Goal: Information Seeking & Learning: Check status

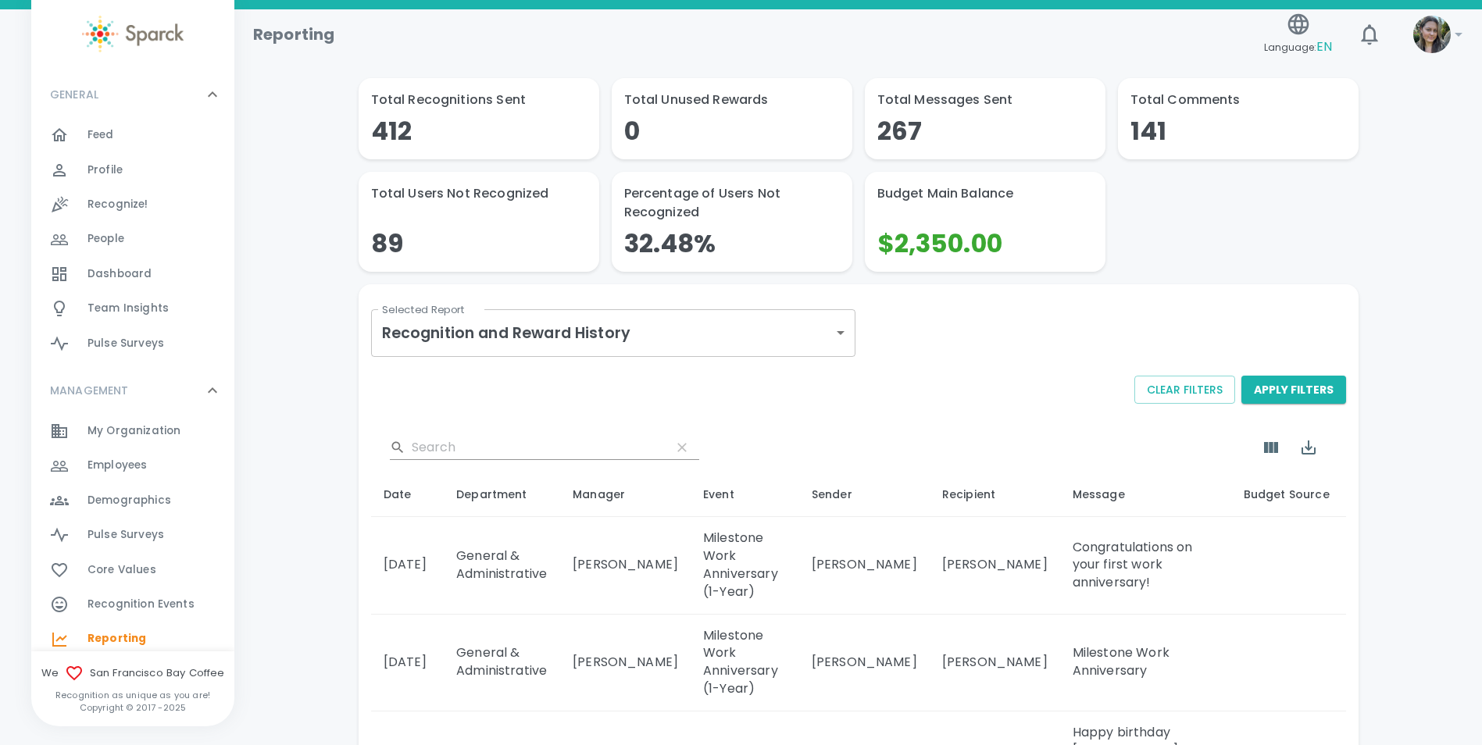
scroll to position [78, 0]
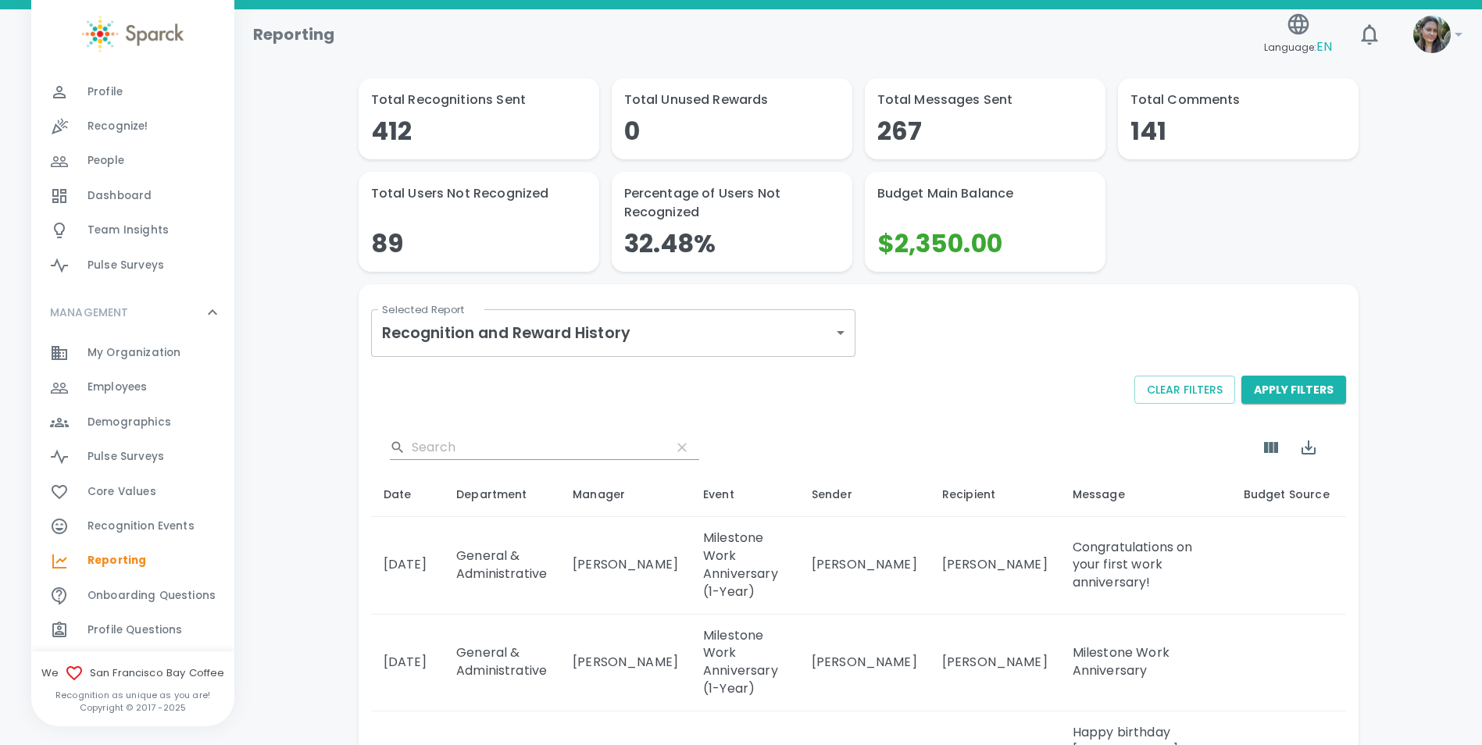
click at [135, 221] on span "Team Insights 0" at bounding box center [128, 231] width 81 height 22
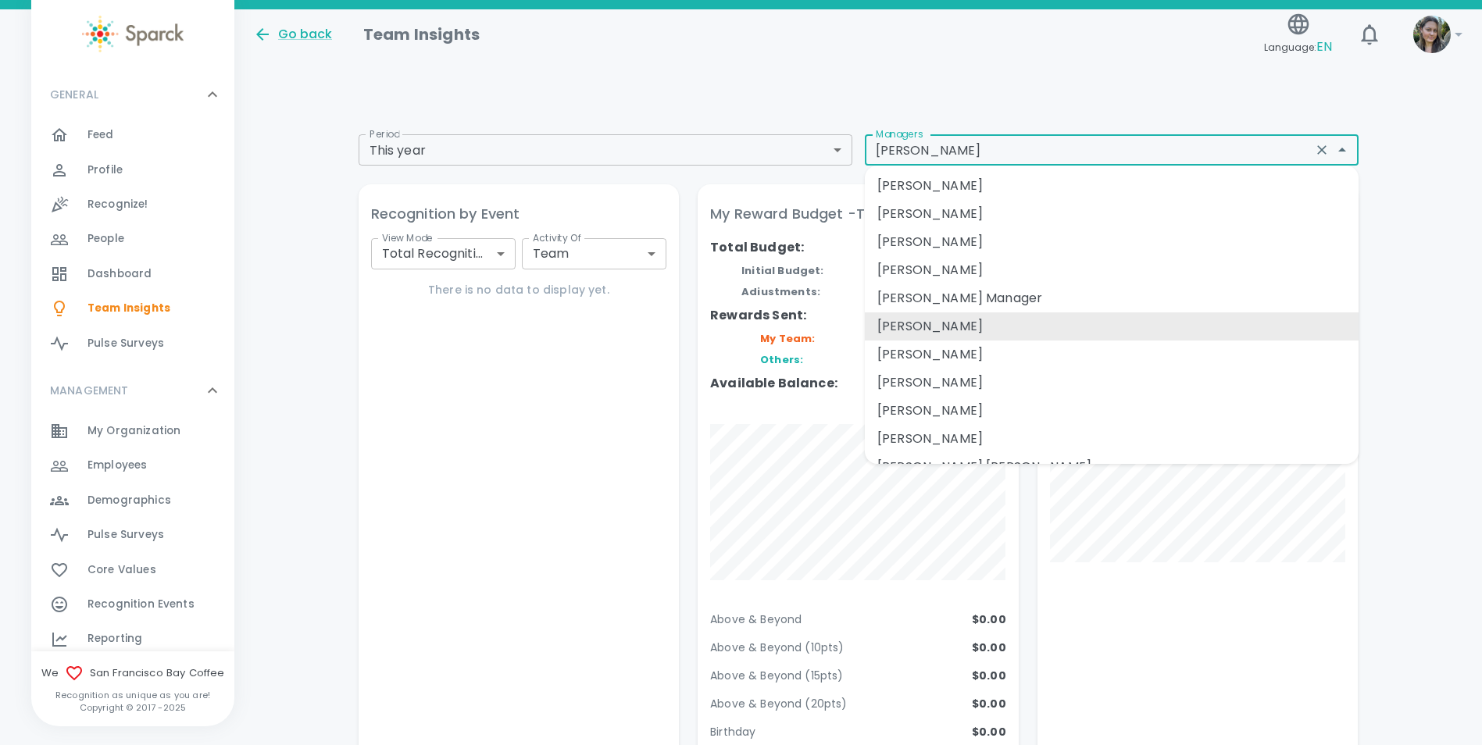
click at [1212, 149] on input "[PERSON_NAME]" at bounding box center [1089, 150] width 438 height 22
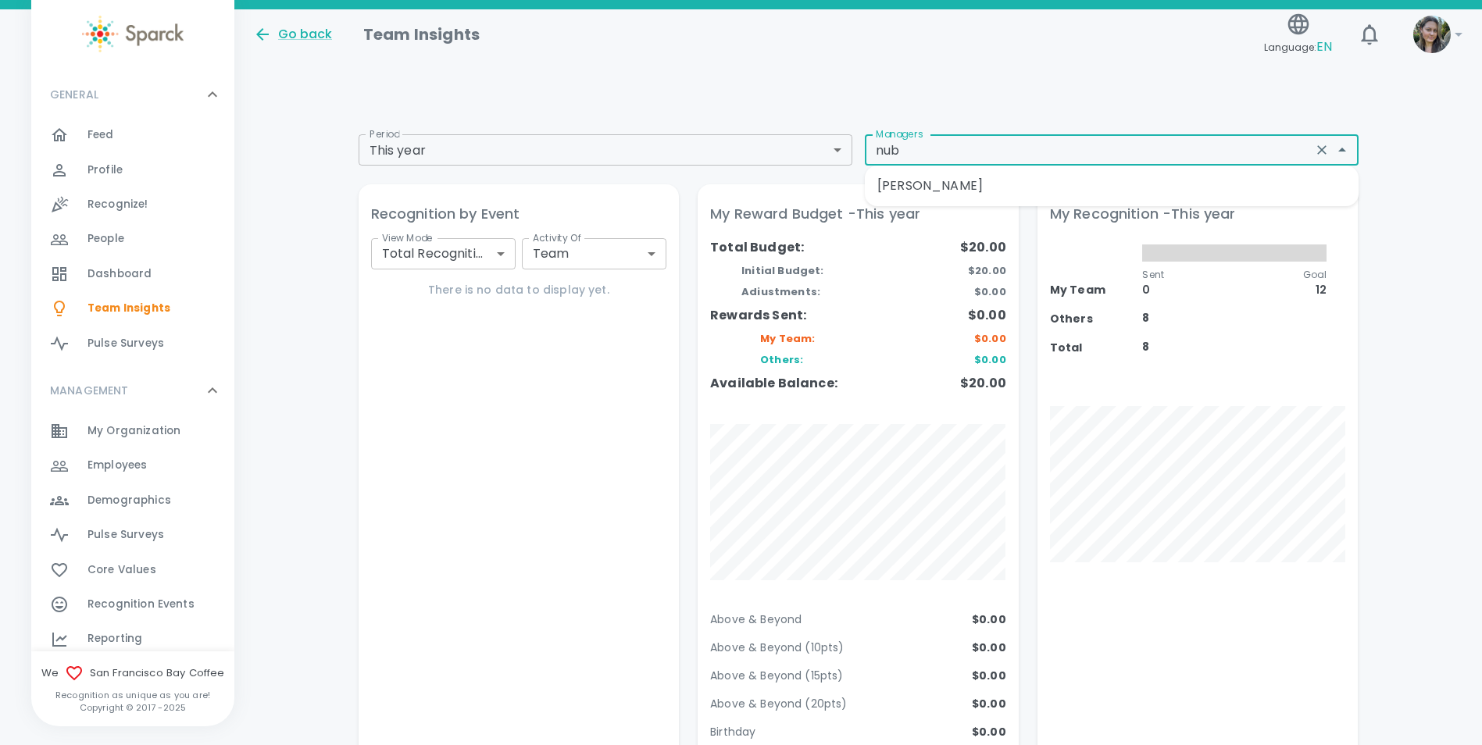
click at [980, 183] on li "[PERSON_NAME]" at bounding box center [1112, 186] width 494 height 28
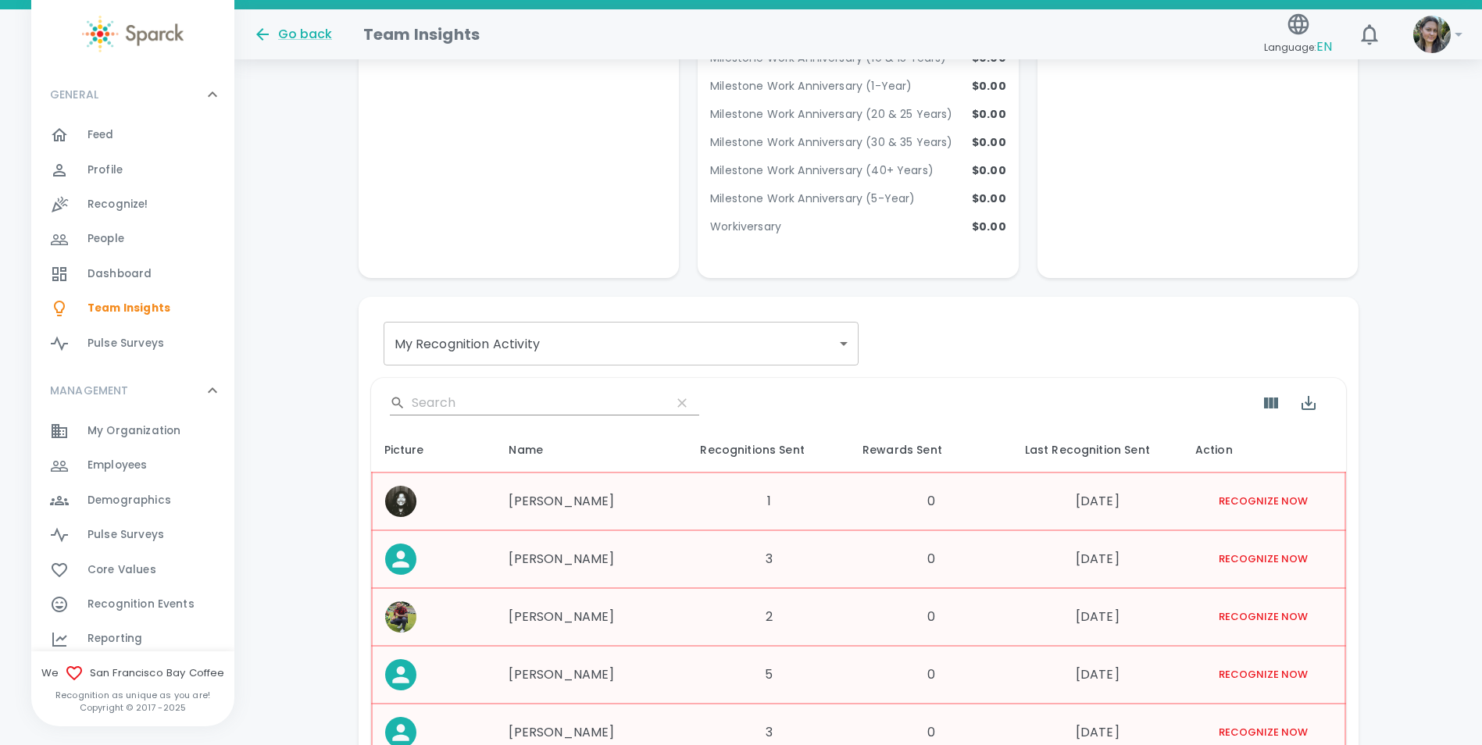
scroll to position [1407, 0]
type input "[PERSON_NAME]"
click at [492, 390] on input "Search" at bounding box center [535, 402] width 247 height 25
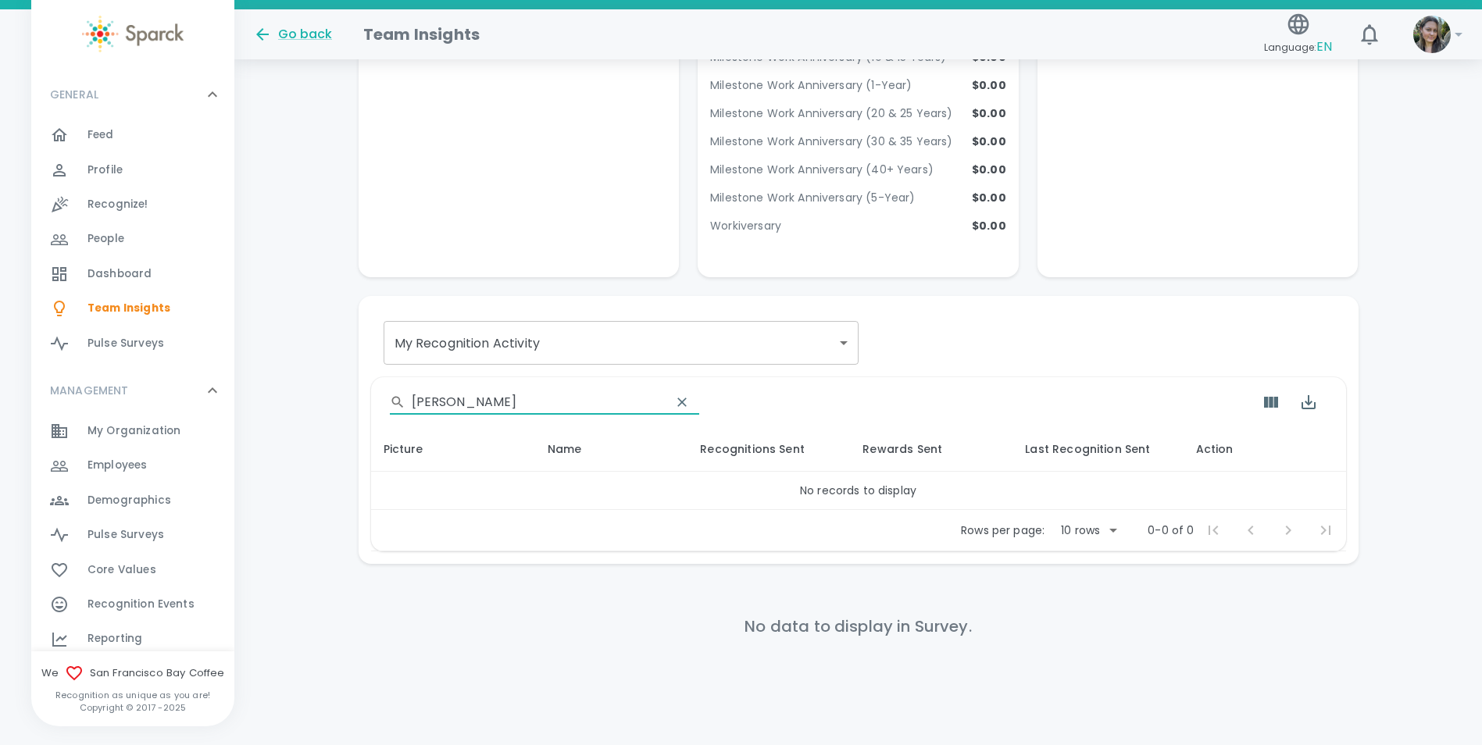
scroll to position [1357, 0]
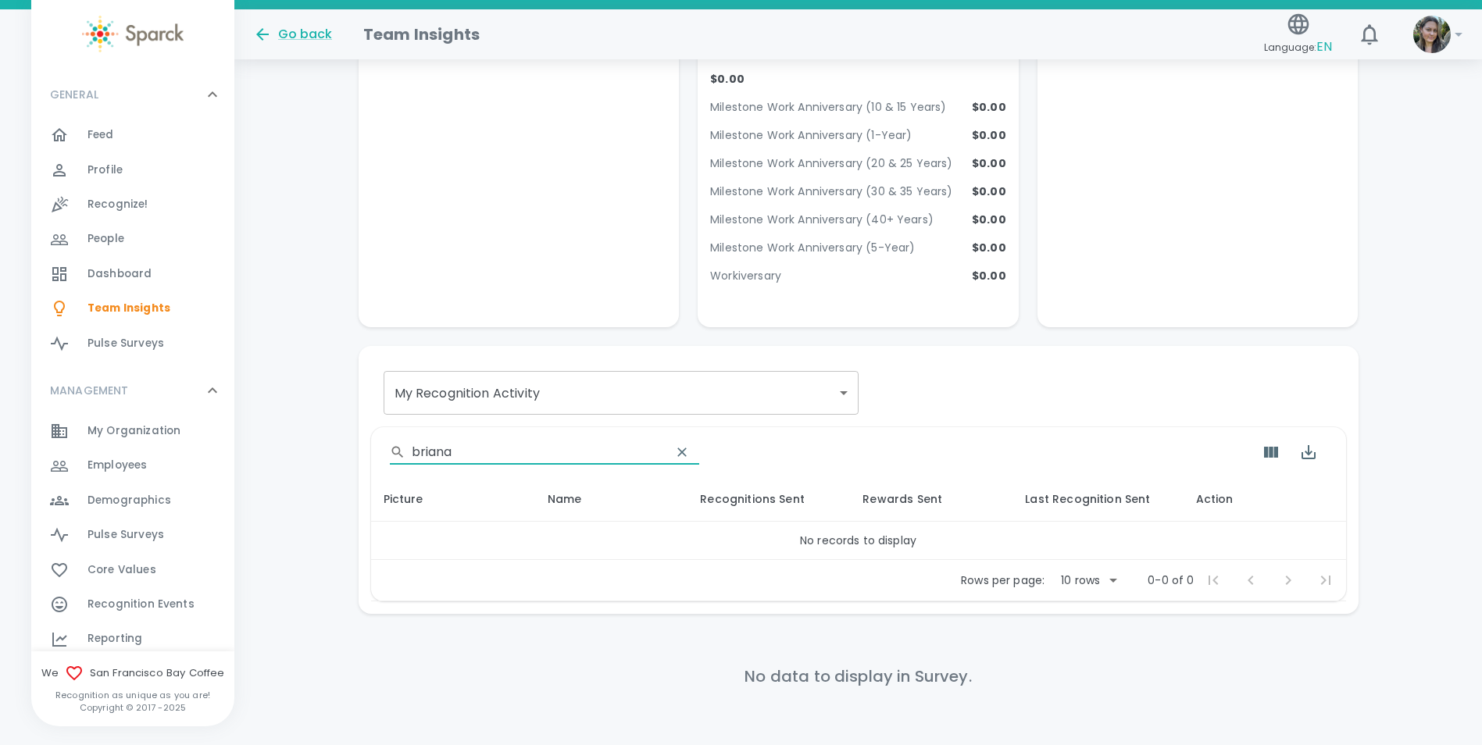
type input "briana"
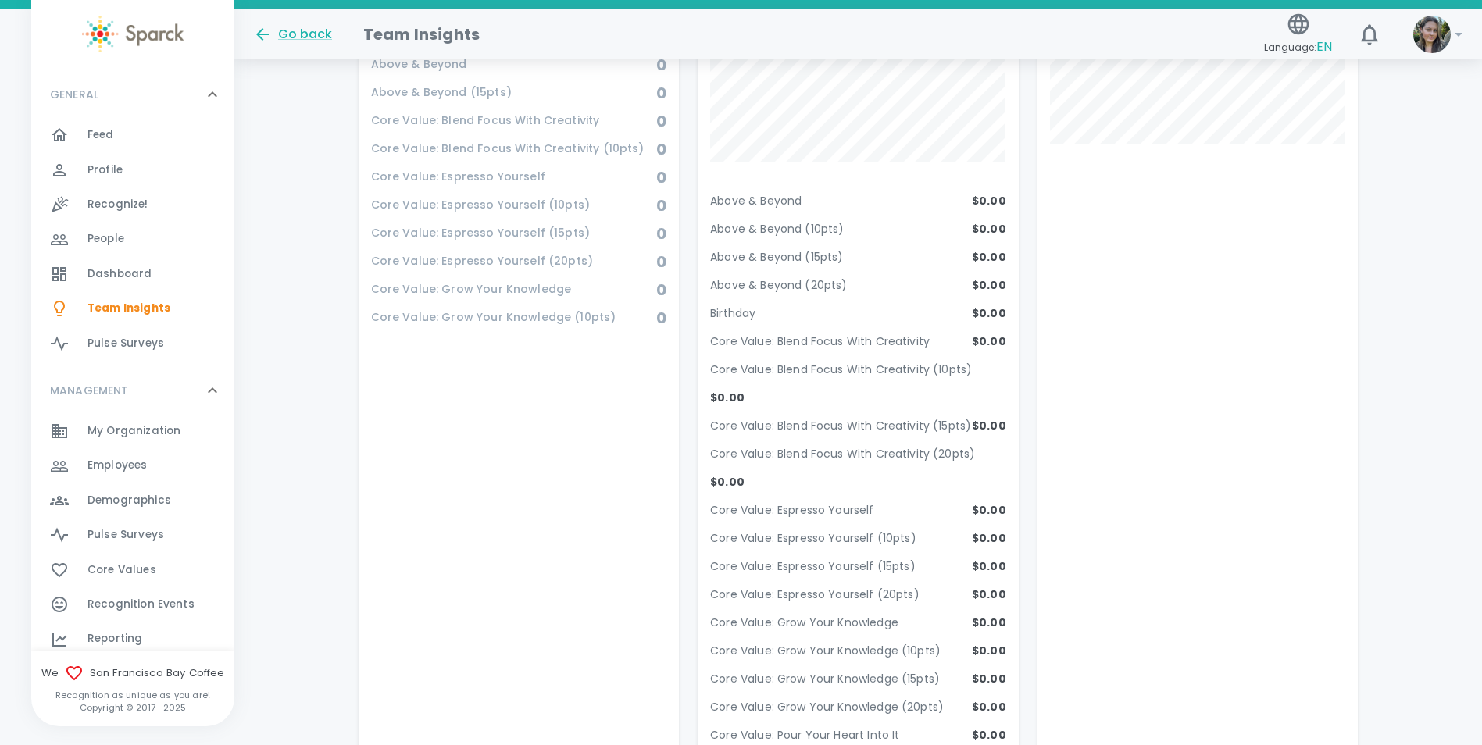
scroll to position [0, 0]
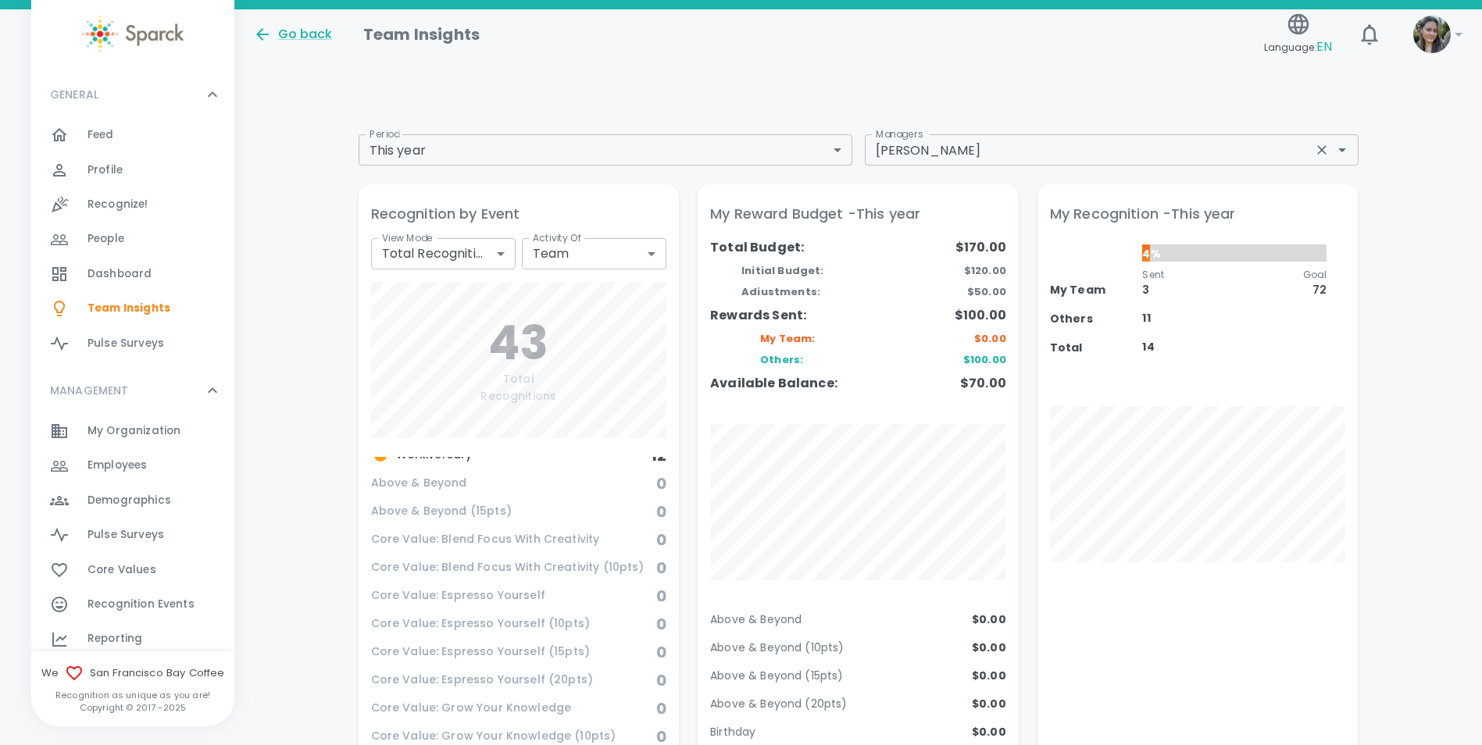
click at [1159, 158] on input "[PERSON_NAME]" at bounding box center [1089, 150] width 438 height 22
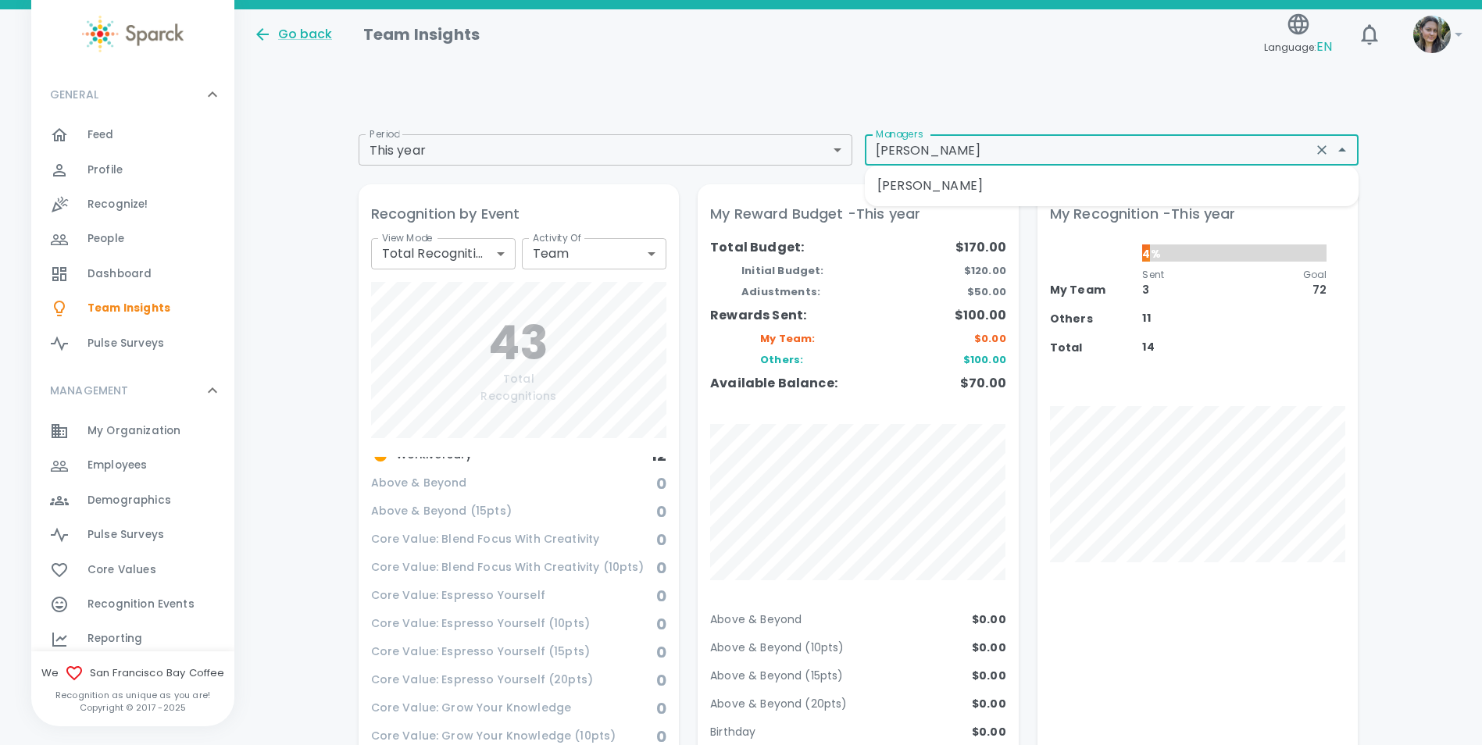
click at [1060, 184] on li "[PERSON_NAME]" at bounding box center [1112, 186] width 494 height 28
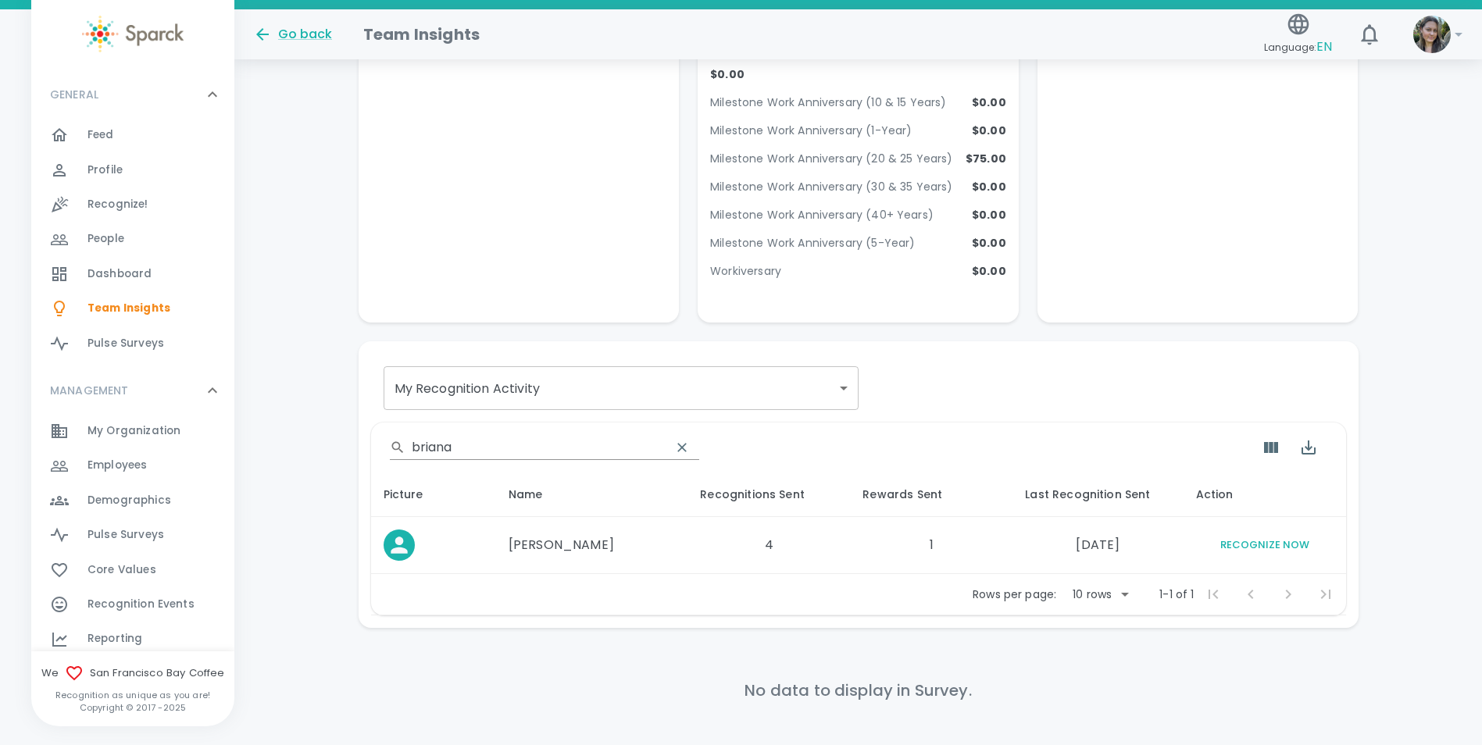
scroll to position [1375, 0]
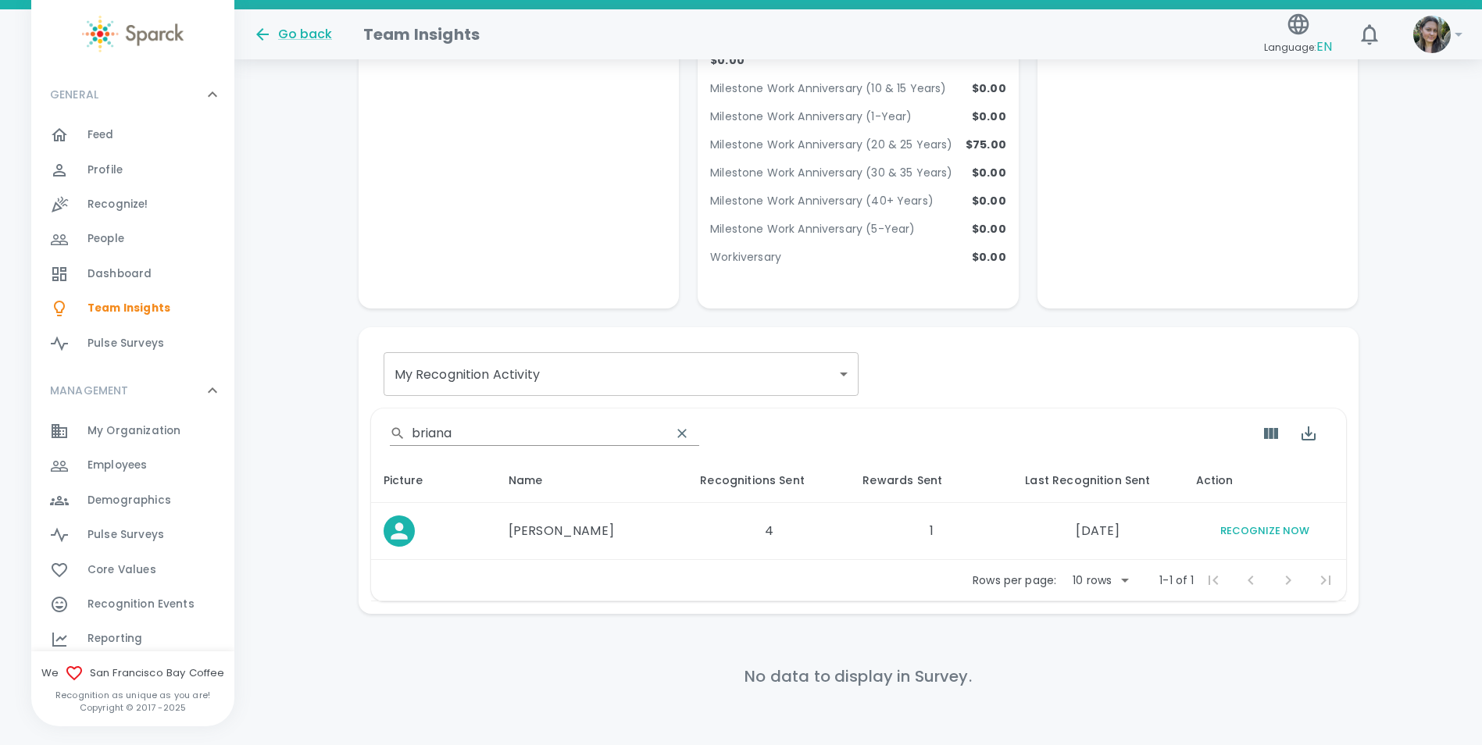
type input "[PERSON_NAME]"
click at [913, 503] on td "1" at bounding box center [931, 531] width 163 height 57
drag, startPoint x: 738, startPoint y: 474, endPoint x: 724, endPoint y: 475, distance: 13.3
click at [737, 503] on td "4" at bounding box center [769, 531] width 163 height 57
click at [496, 503] on td at bounding box center [433, 531] width 125 height 57
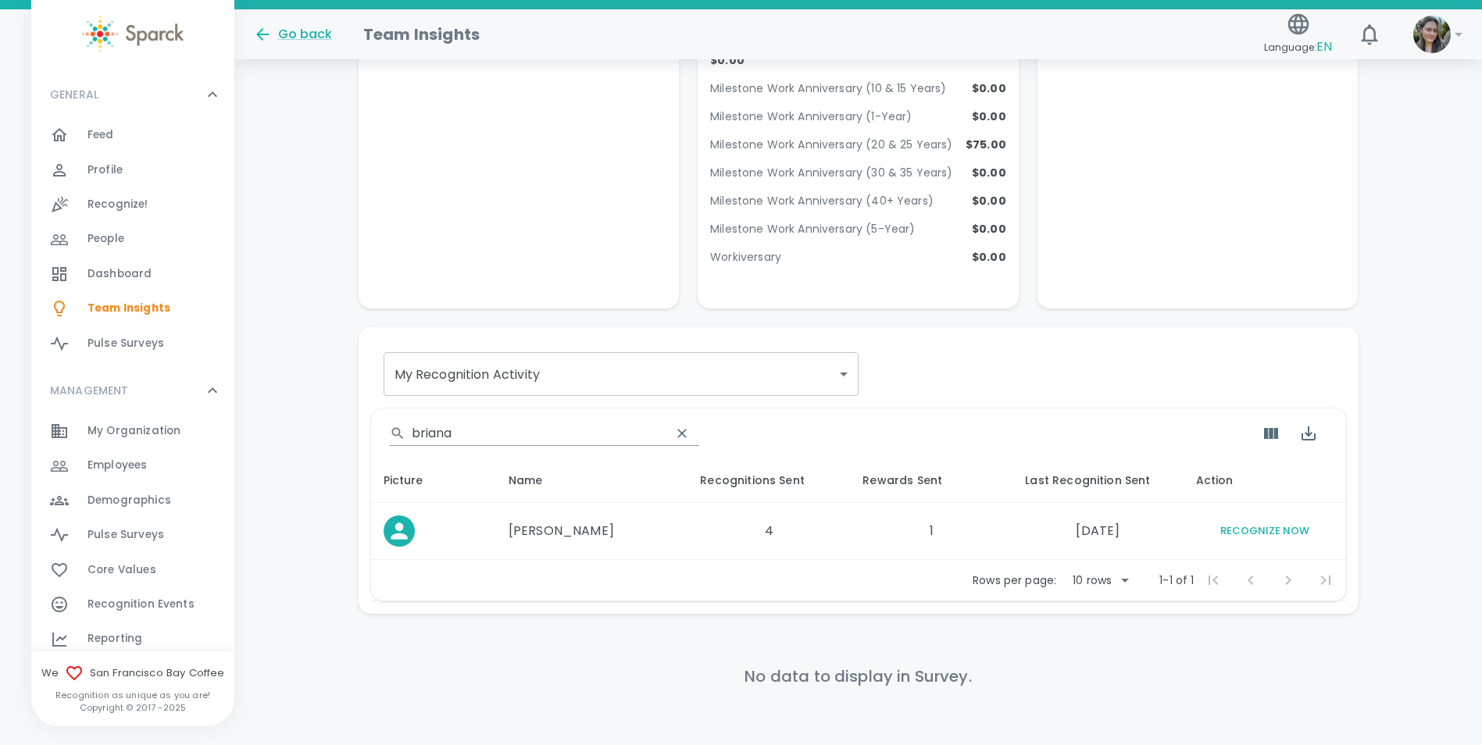
click at [397, 519] on icon at bounding box center [399, 531] width 25 height 25
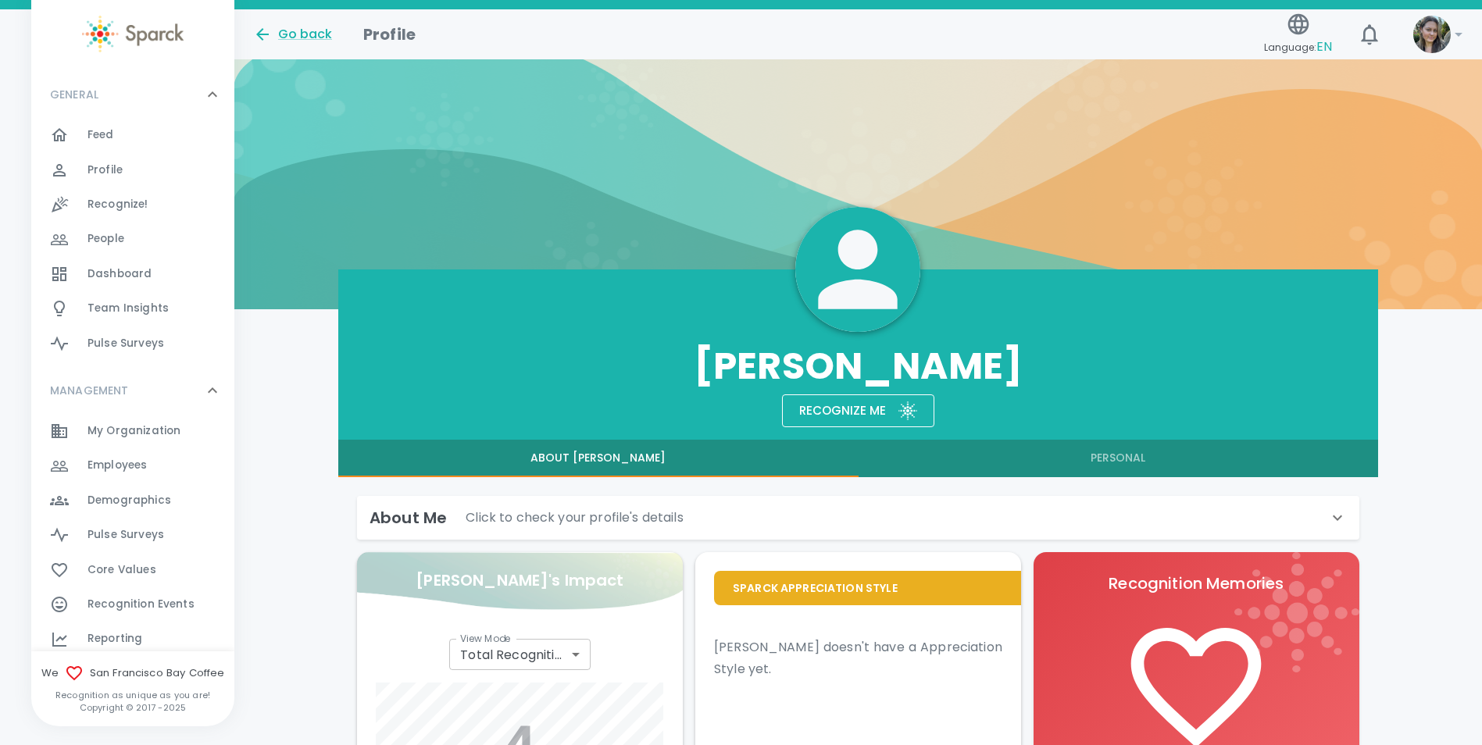
click at [92, 137] on span "Feed" at bounding box center [101, 135] width 27 height 16
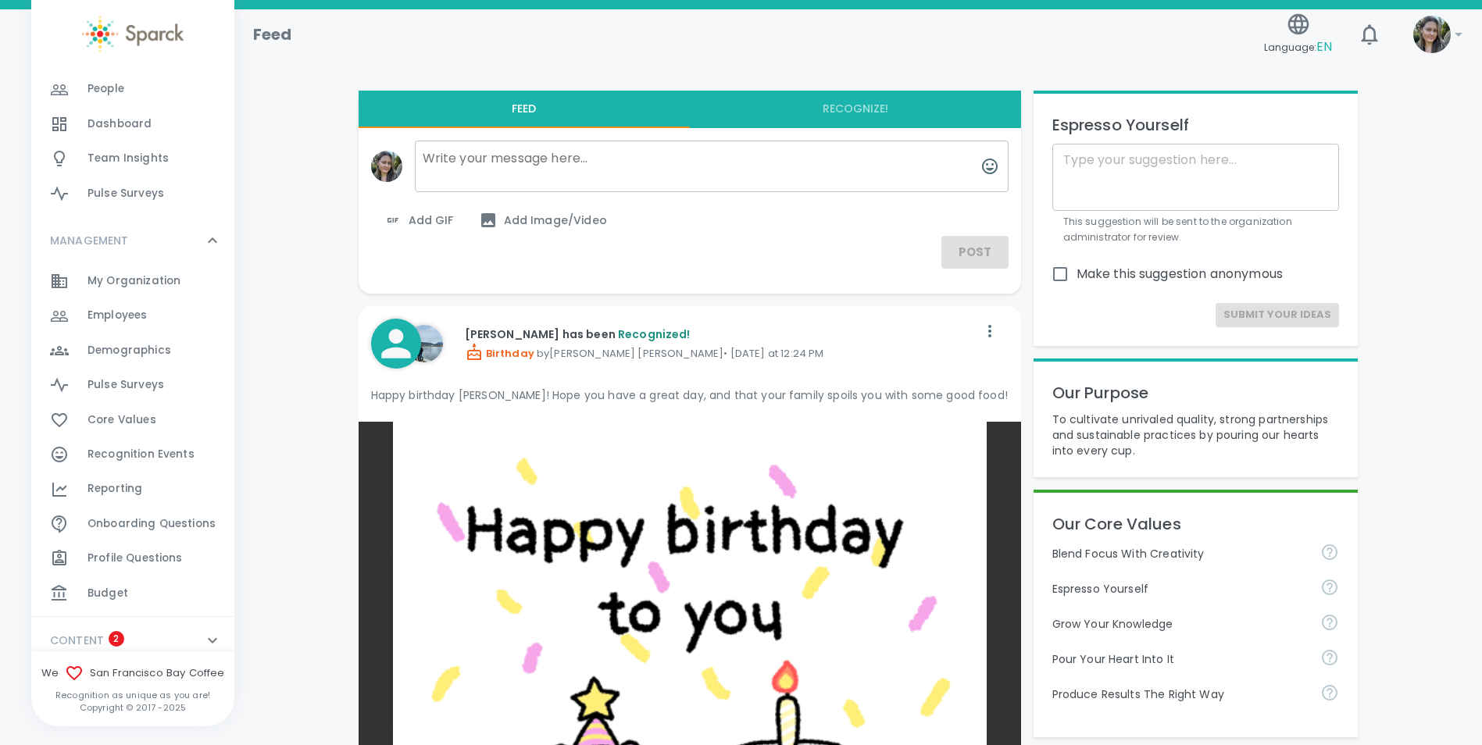
scroll to position [156, 0]
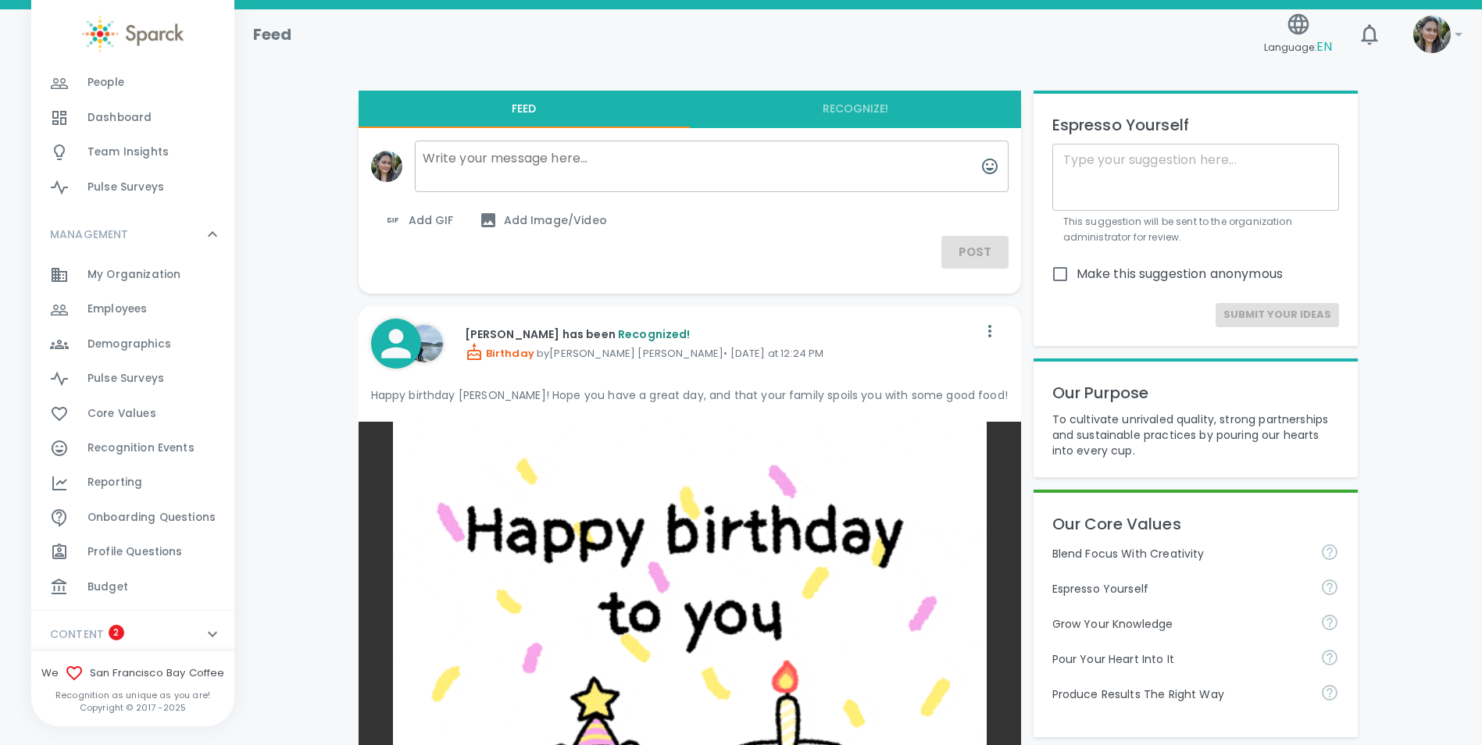
click at [118, 480] on span "Reporting" at bounding box center [115, 483] width 55 height 16
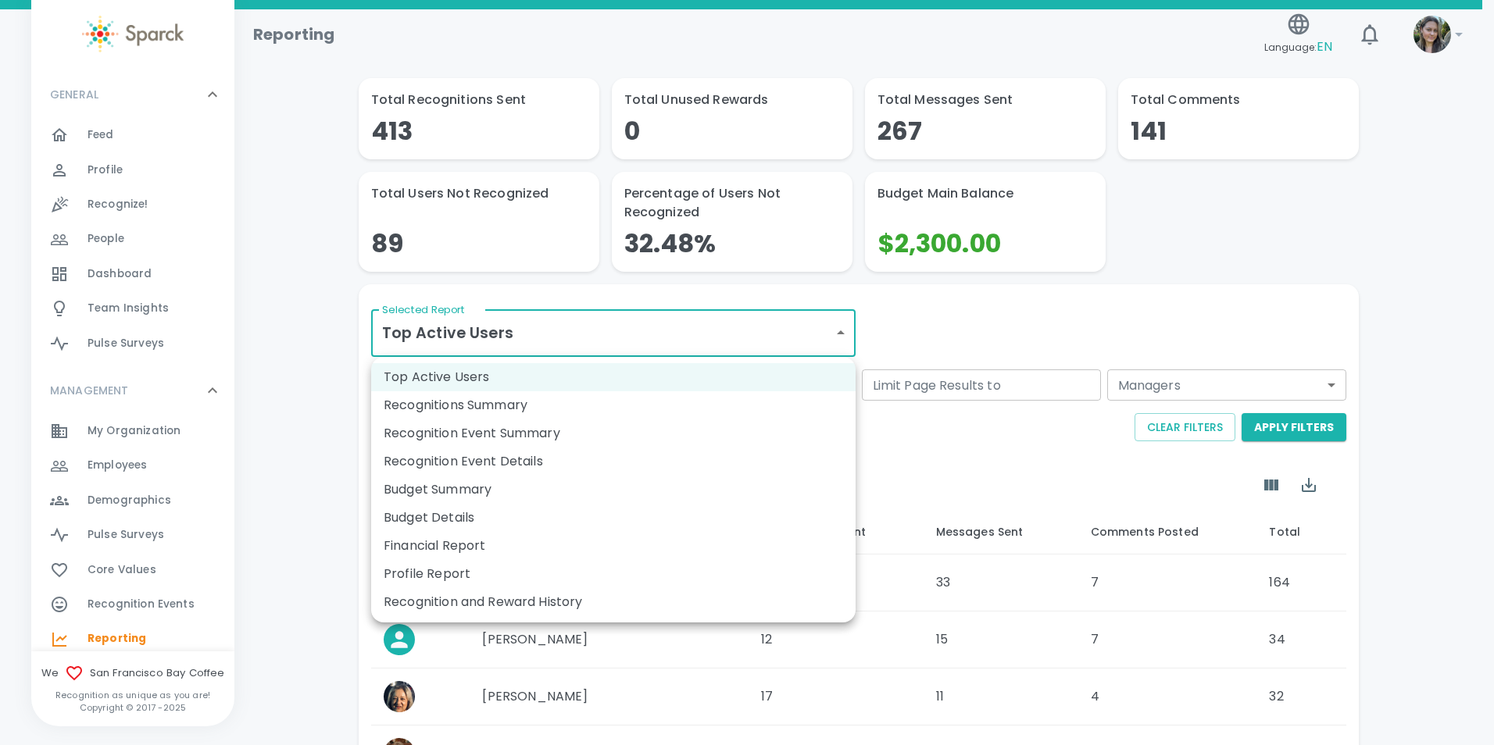
click at [781, 329] on body "Skip Navigation Reporting Language: EN ! GENERAL 0 Feed 0 Profile 0 Recognize! …" at bounding box center [747, 630] width 1494 height 1260
click at [574, 605] on li "Recognition and Reward History" at bounding box center [613, 602] width 484 height 28
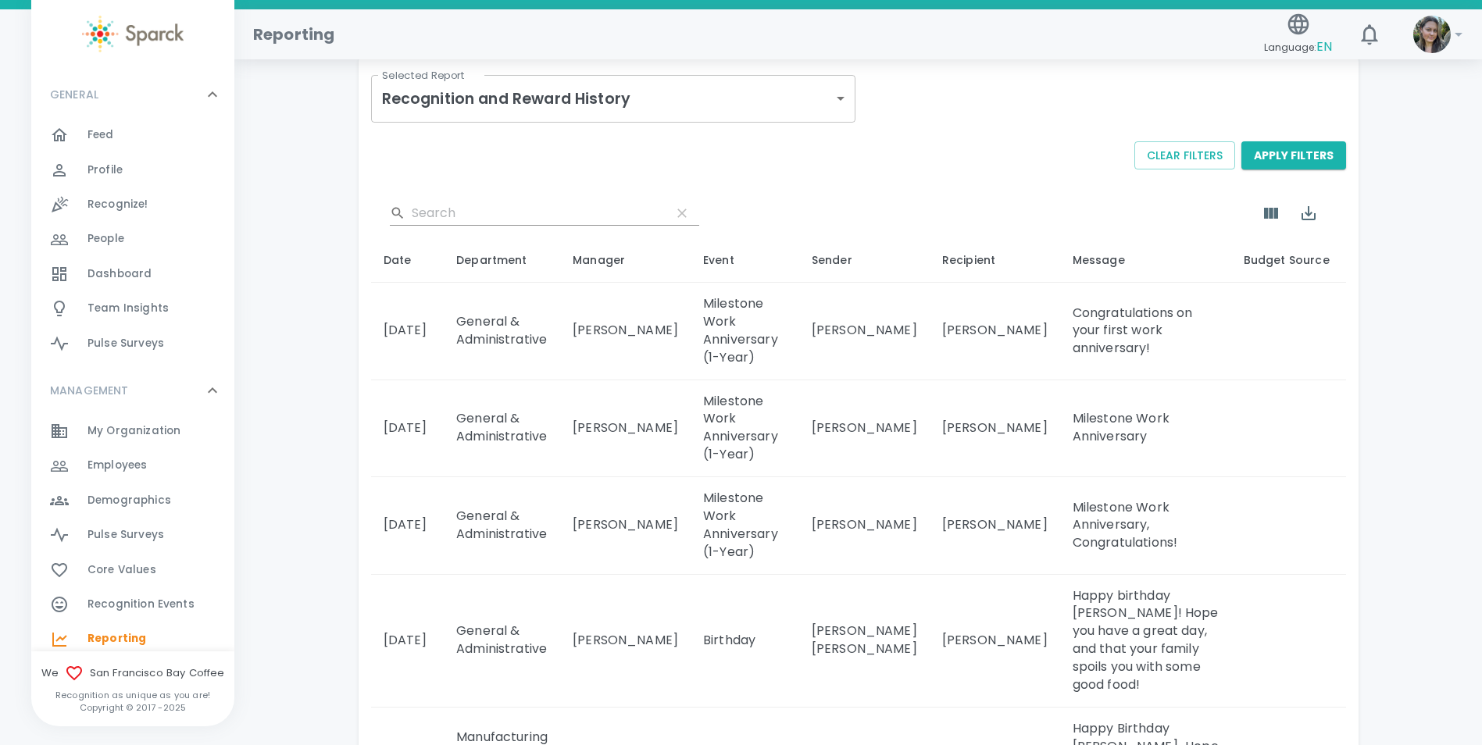
scroll to position [313, 0]
